Goal: Navigation & Orientation: Find specific page/section

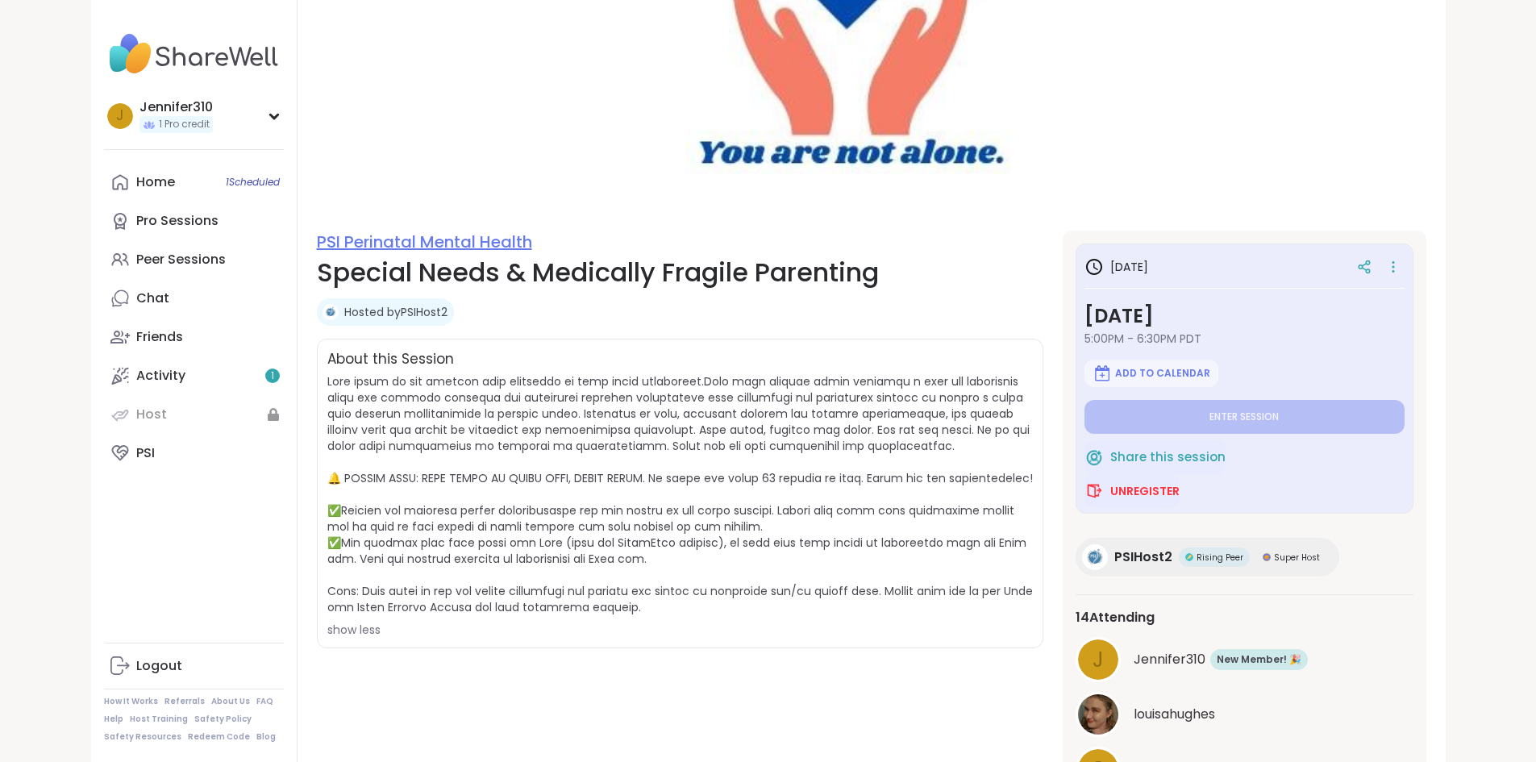
click at [374, 242] on link "PSI Perinatal Mental Health" at bounding box center [424, 242] width 215 height 23
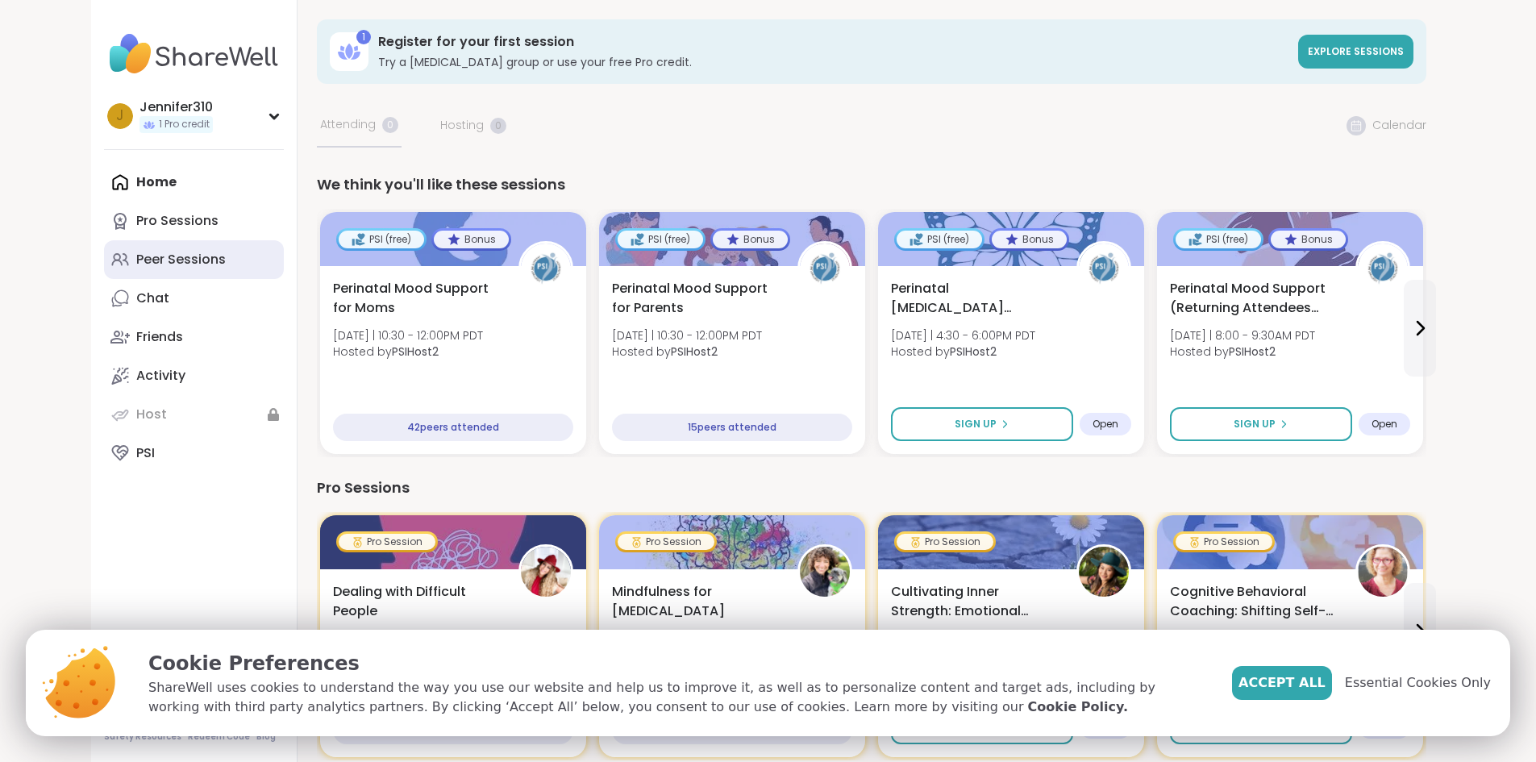
click at [136, 262] on div "Peer Sessions" at bounding box center [181, 260] width 90 height 18
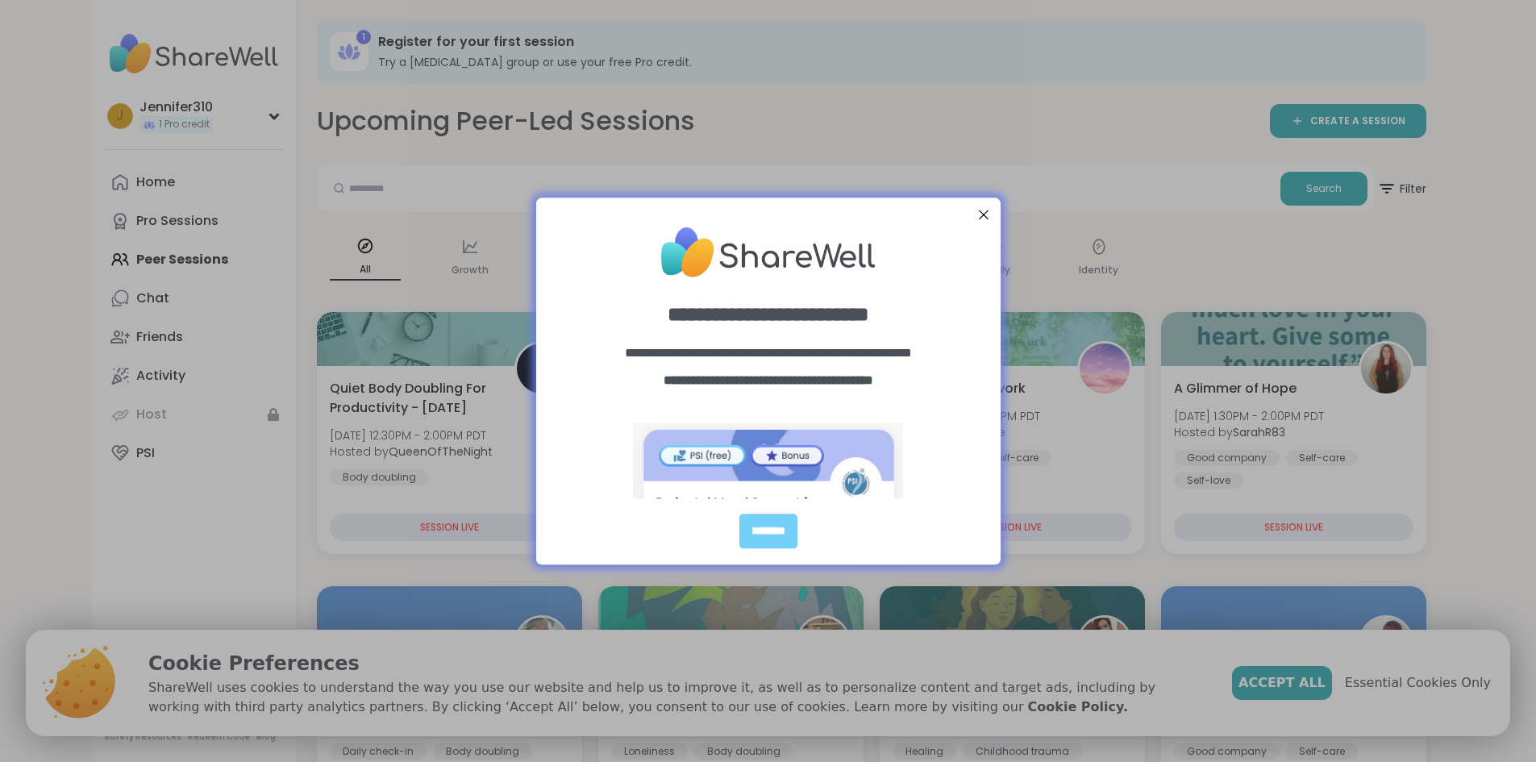
click at [986, 212] on div at bounding box center [982, 214] width 21 height 21
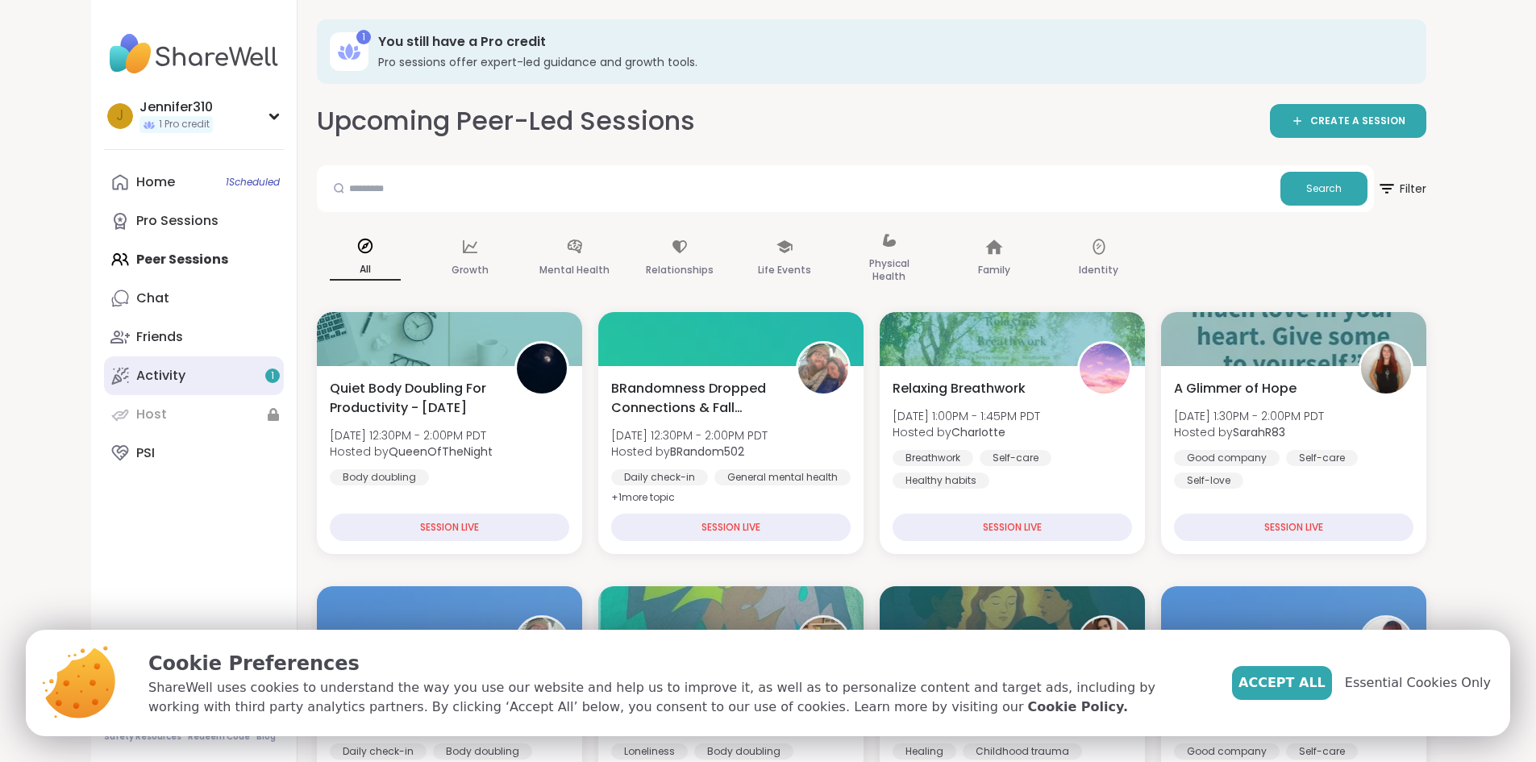
click at [136, 367] on div "Activity 1" at bounding box center [160, 376] width 49 height 18
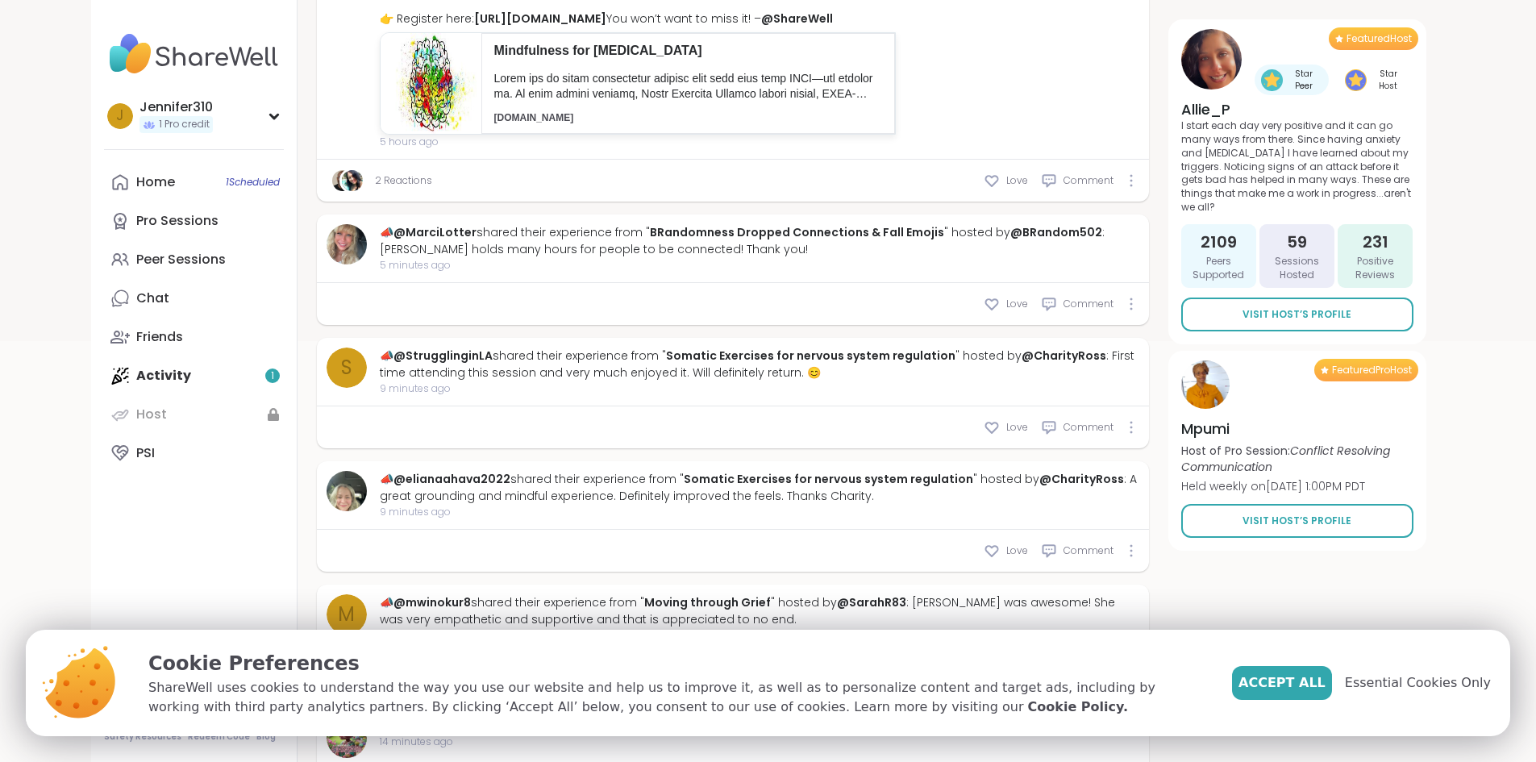
scroll to position [564, 0]
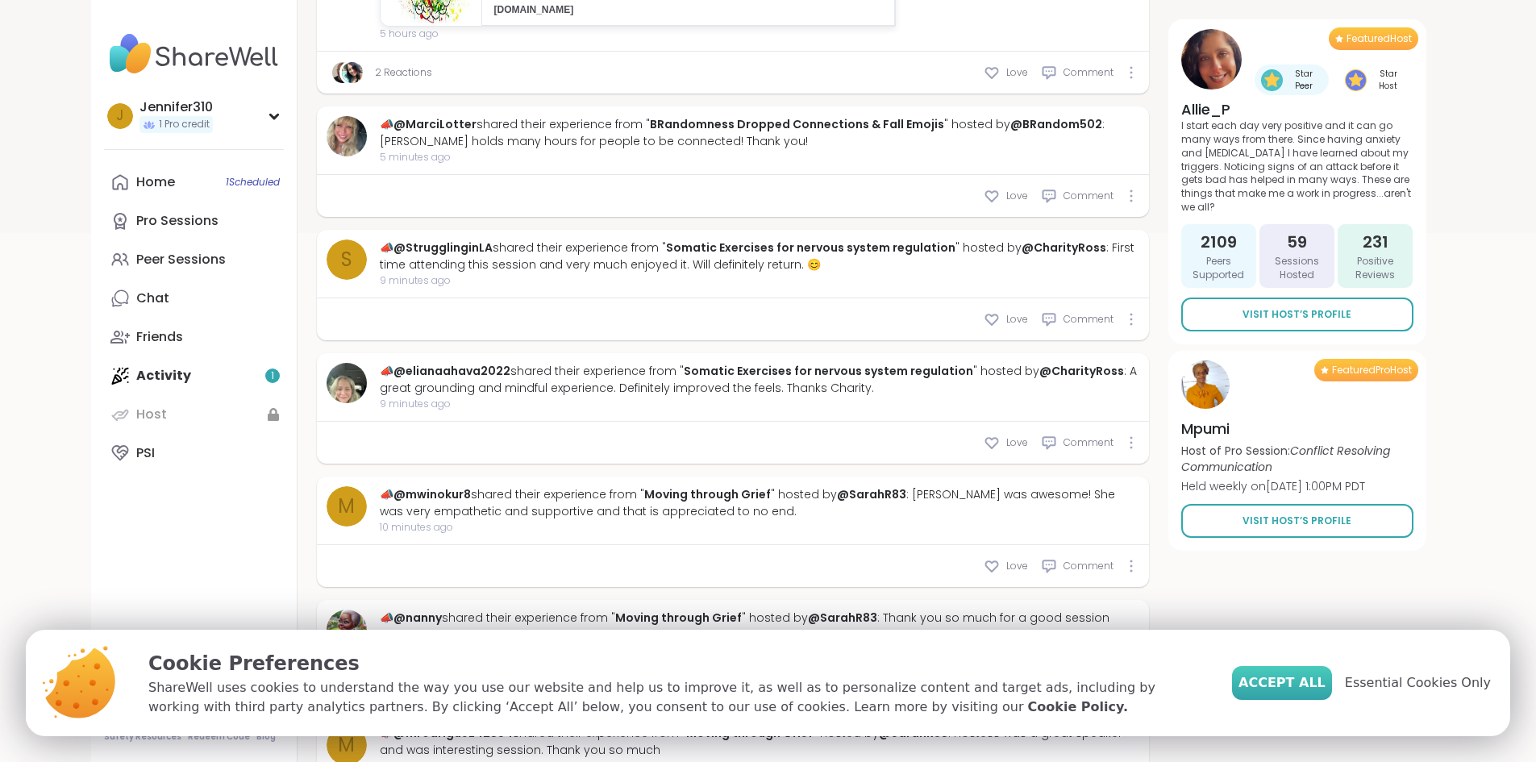
click at [1302, 686] on span "Accept All" at bounding box center [1282, 682] width 87 height 19
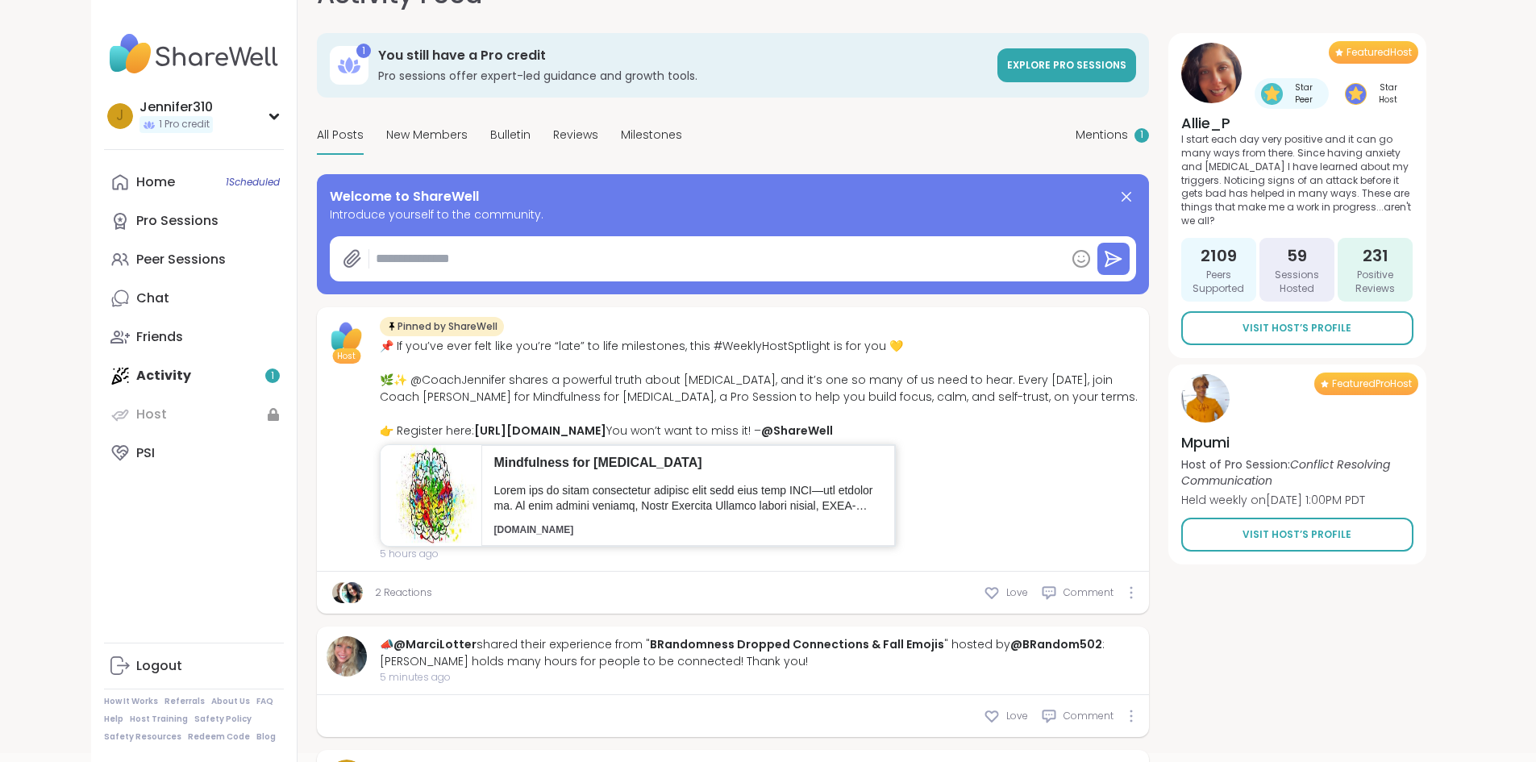
scroll to position [0, 0]
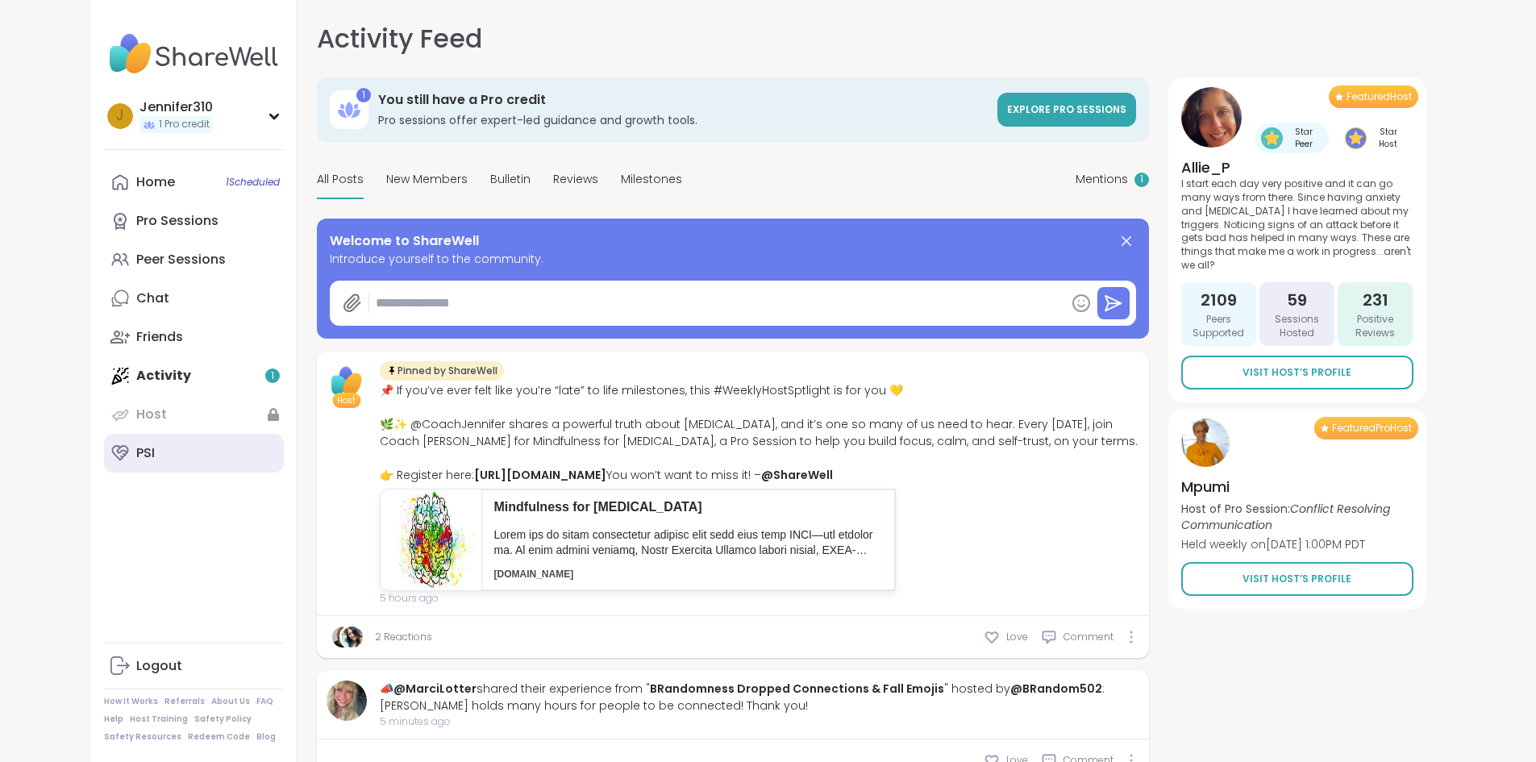
click at [104, 456] on link "PSI" at bounding box center [194, 453] width 180 height 39
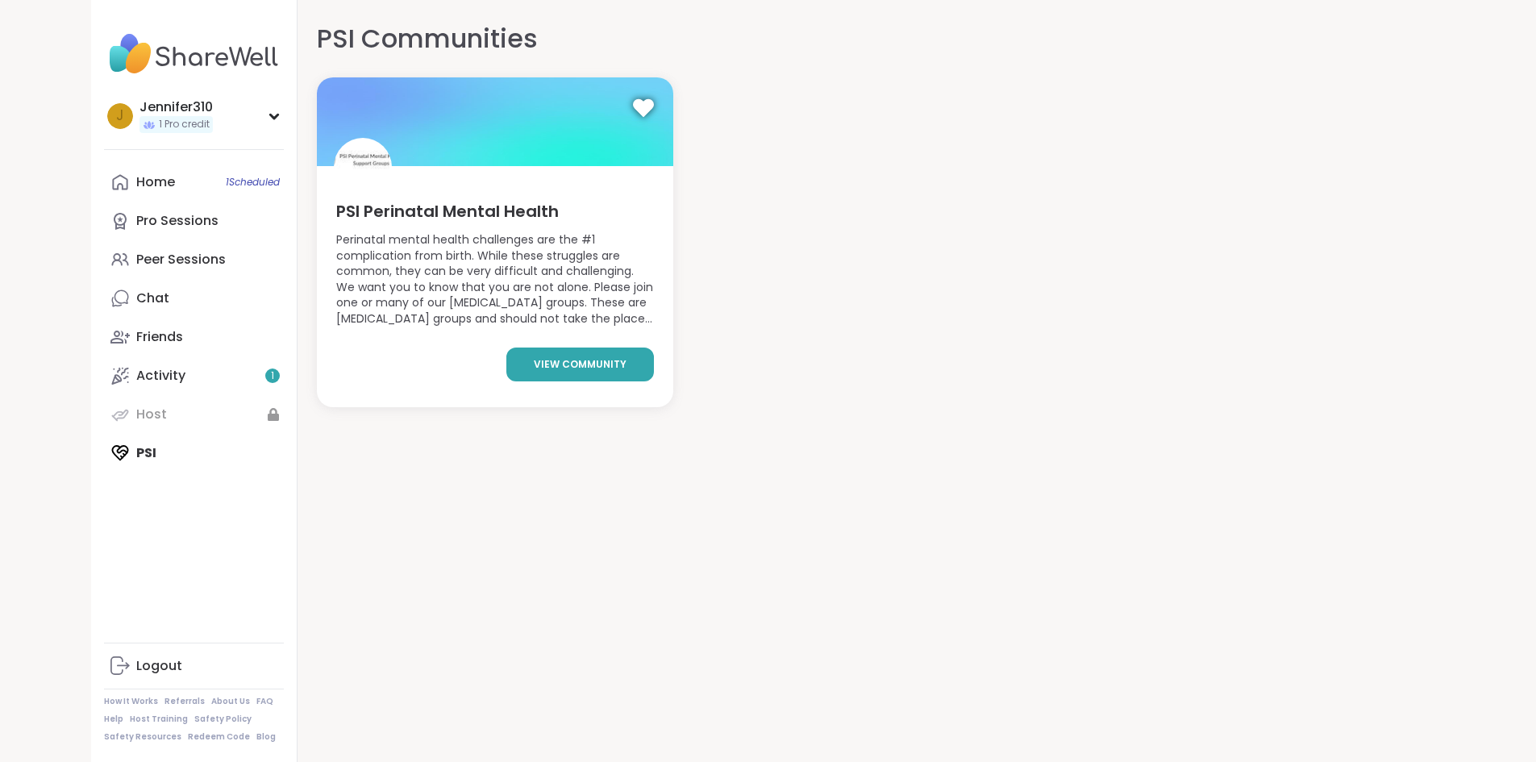
click at [573, 374] on link "view community" at bounding box center [580, 365] width 148 height 34
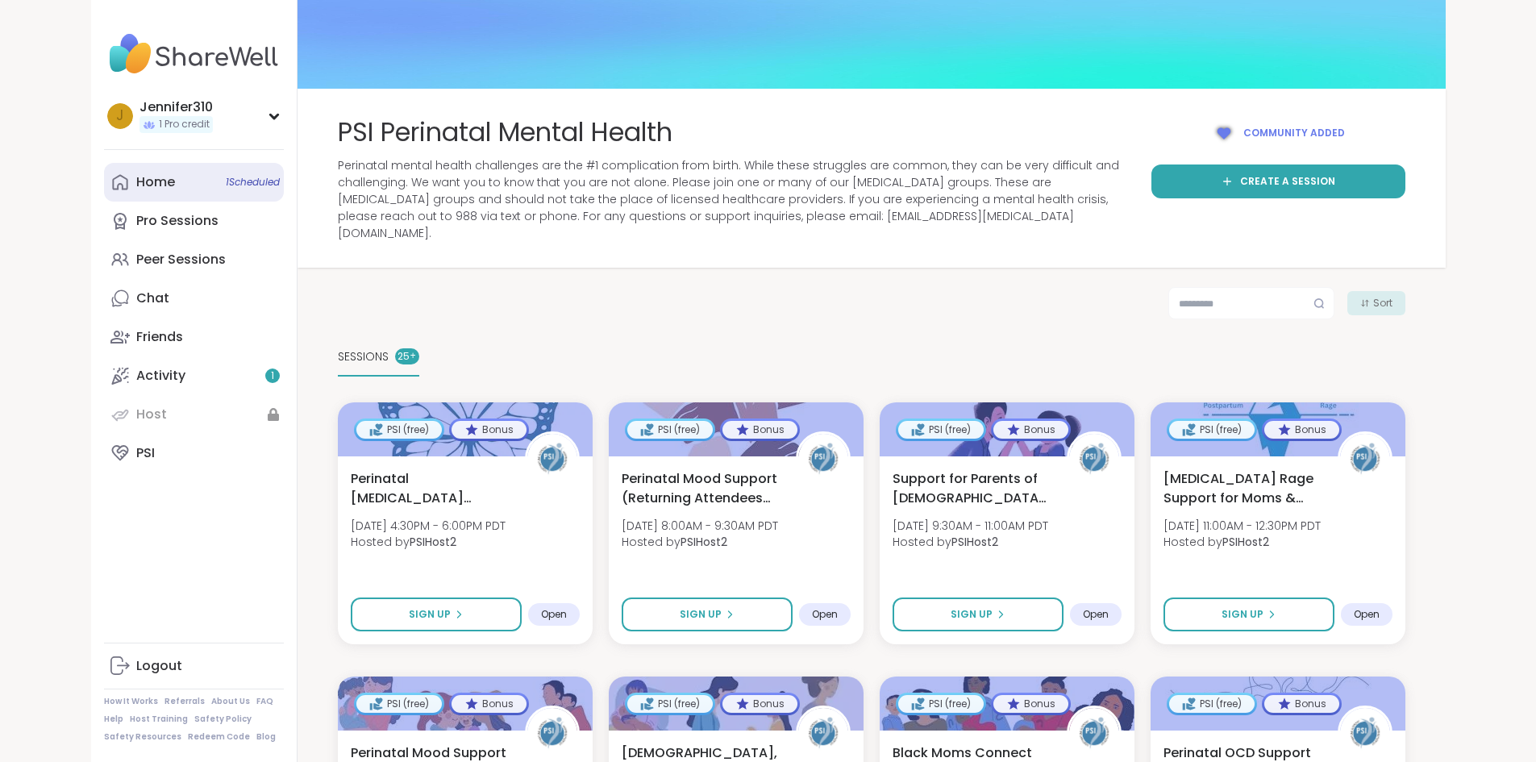
click at [133, 200] on link "Home 1 Scheduled" at bounding box center [194, 182] width 180 height 39
